Goal: Navigation & Orientation: Find specific page/section

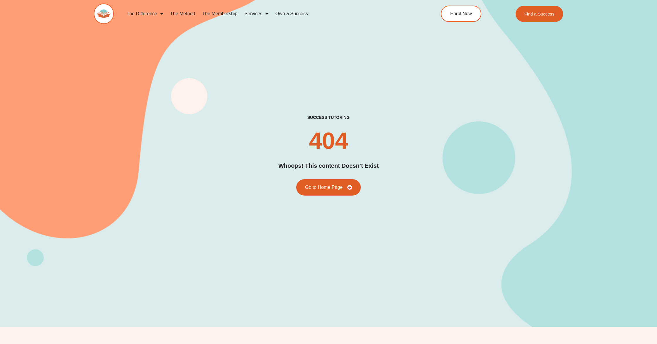
click at [150, 84] on div "success tutoring 404 Whoops! This content Doesn’t Exist Go to Home Page" at bounding box center [328, 155] width 469 height 344
